Goal: Navigation & Orientation: Find specific page/section

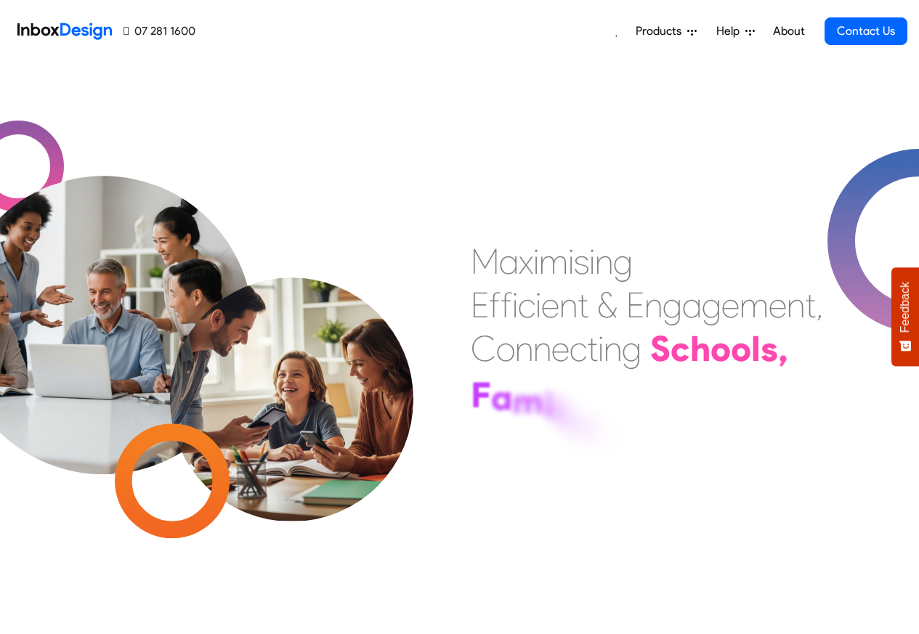
click at [677, 32] on span "Products" at bounding box center [662, 31] width 52 height 17
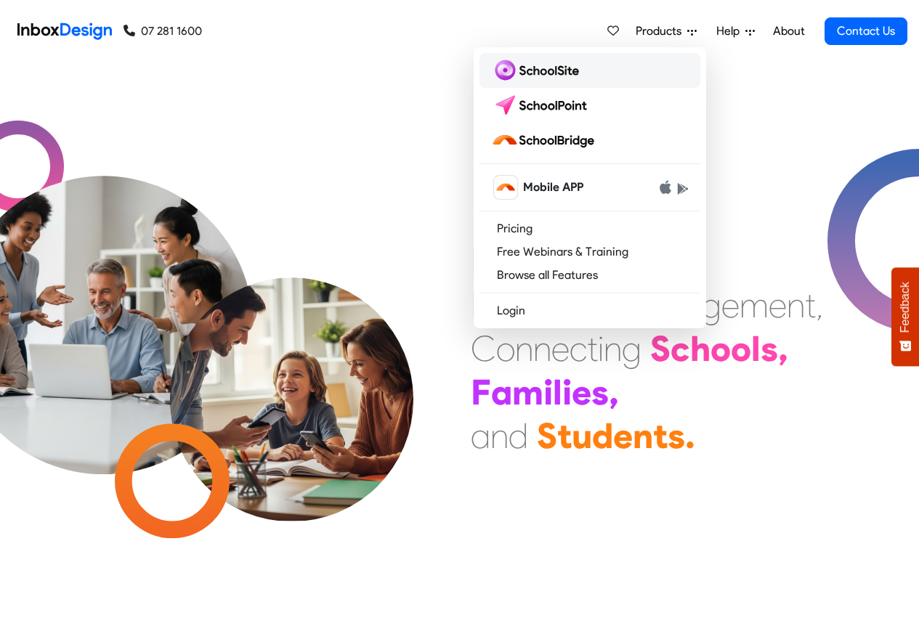
click at [521, 71] on img at bounding box center [538, 70] width 94 height 23
